Goal: Check status: Check status

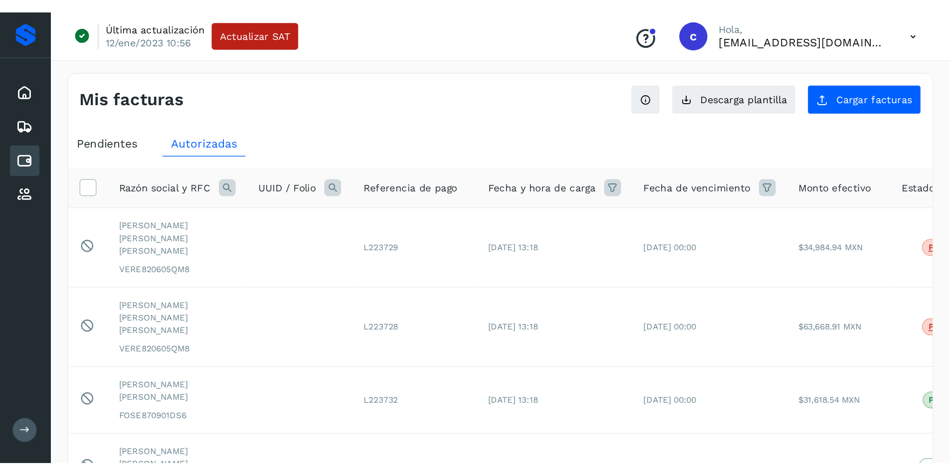
scroll to position [14, 0]
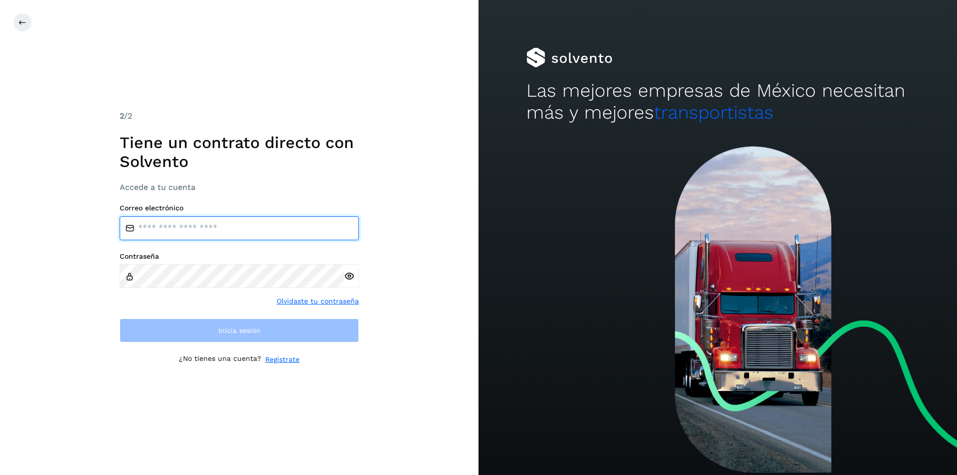
click at [248, 218] on input "email" at bounding box center [239, 228] width 239 height 24
type input "**********"
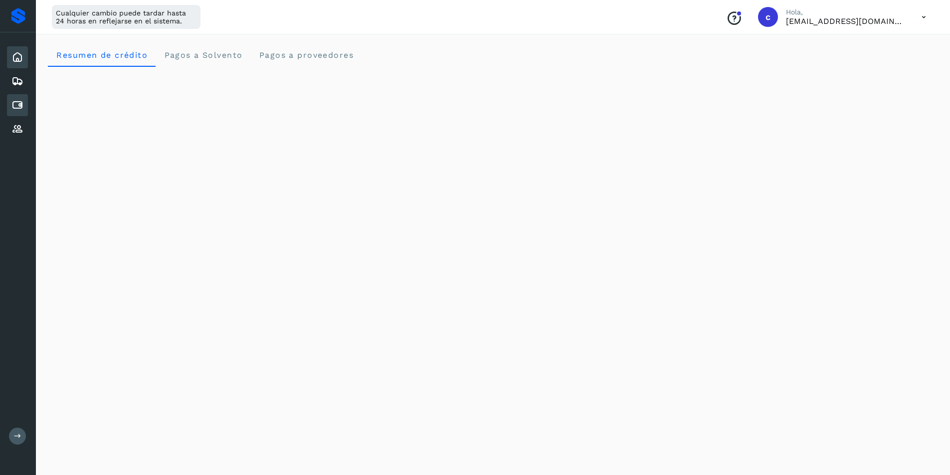
click at [16, 103] on icon at bounding box center [17, 105] width 12 height 12
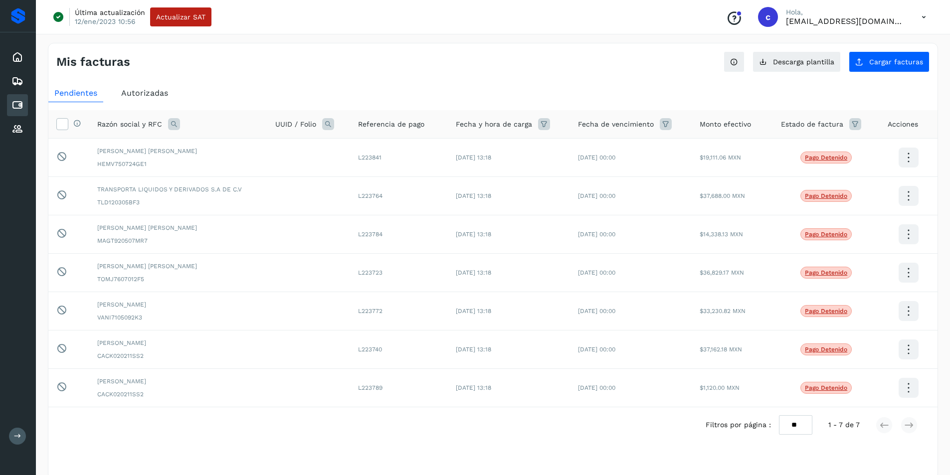
click at [143, 94] on span "Autorizadas" at bounding box center [144, 92] width 47 height 9
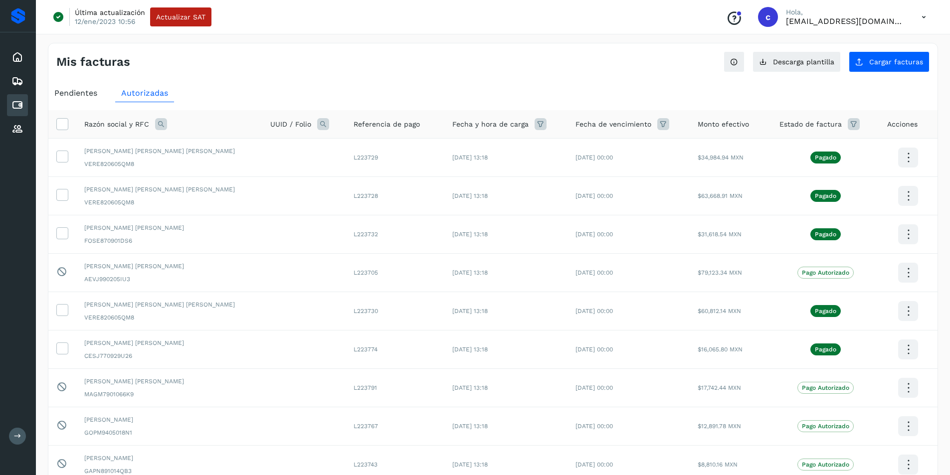
click at [673, 121] on icon at bounding box center [853, 124] width 12 height 12
click at [673, 147] on icon at bounding box center [833, 149] width 10 height 10
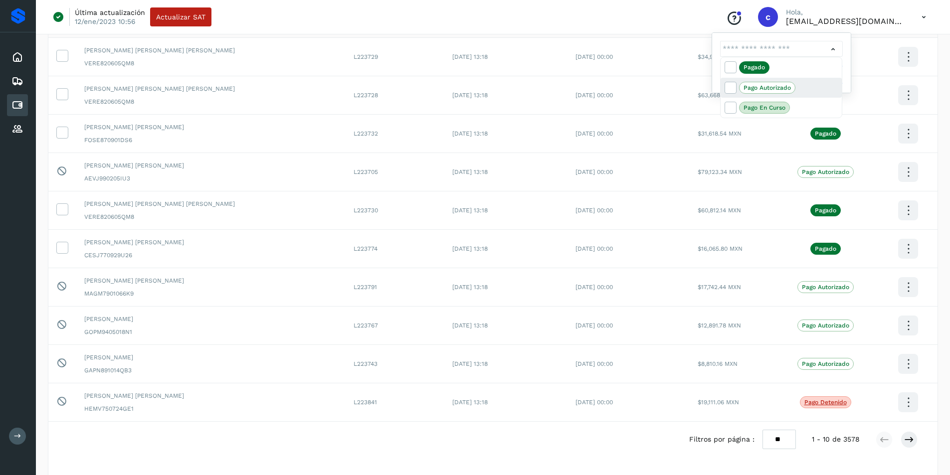
scroll to position [100, 0]
click at [673, 308] on div at bounding box center [475, 237] width 950 height 475
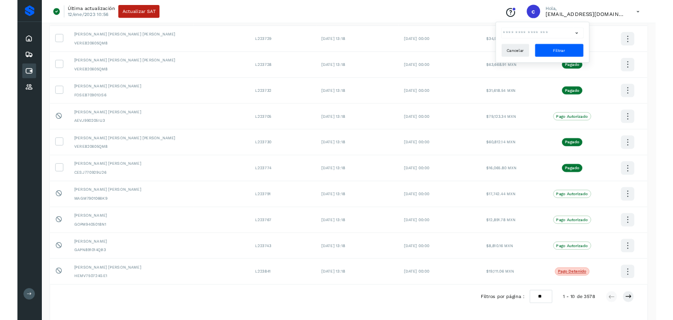
scroll to position [0, 0]
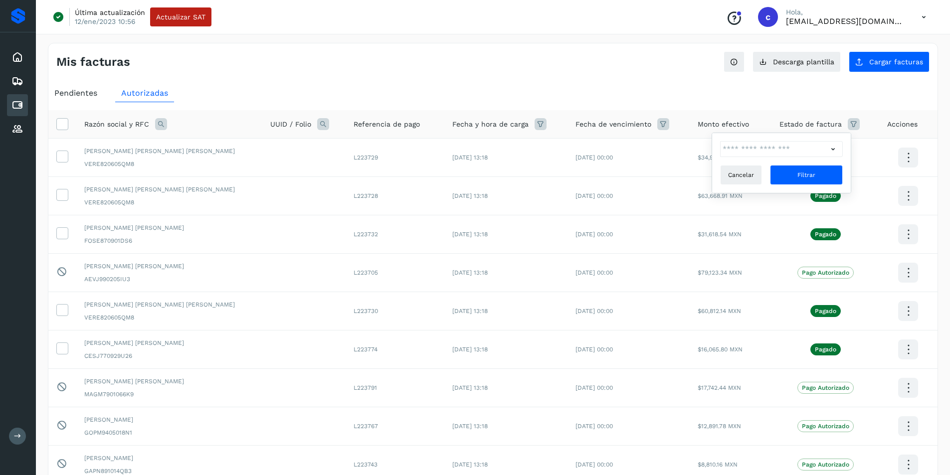
click at [73, 92] on span "Pendientes" at bounding box center [75, 92] width 43 height 9
